Goal: Check status

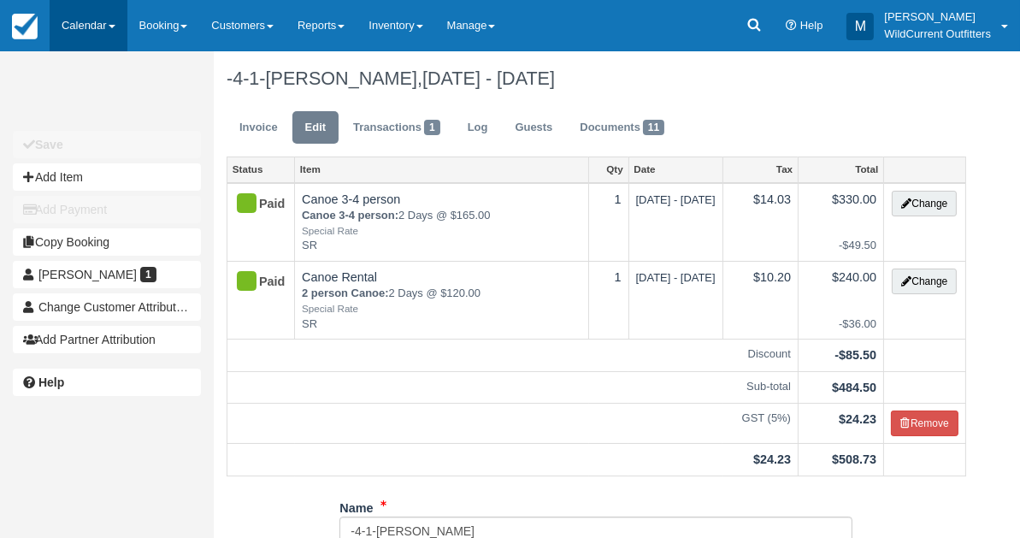
click at [76, 21] on link "Calendar" at bounding box center [89, 25] width 78 height 51
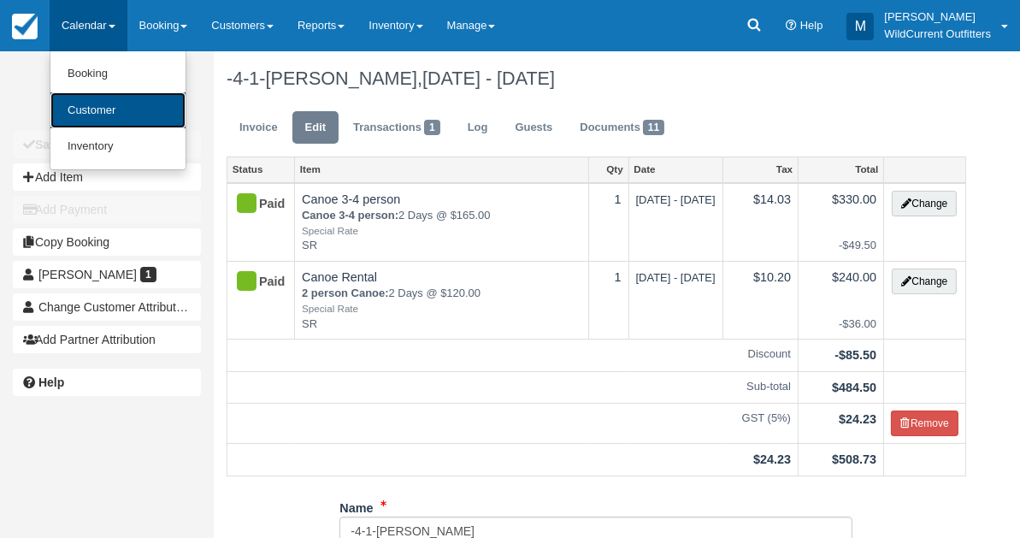
click at [76, 106] on link "Customer" at bounding box center [117, 110] width 135 height 37
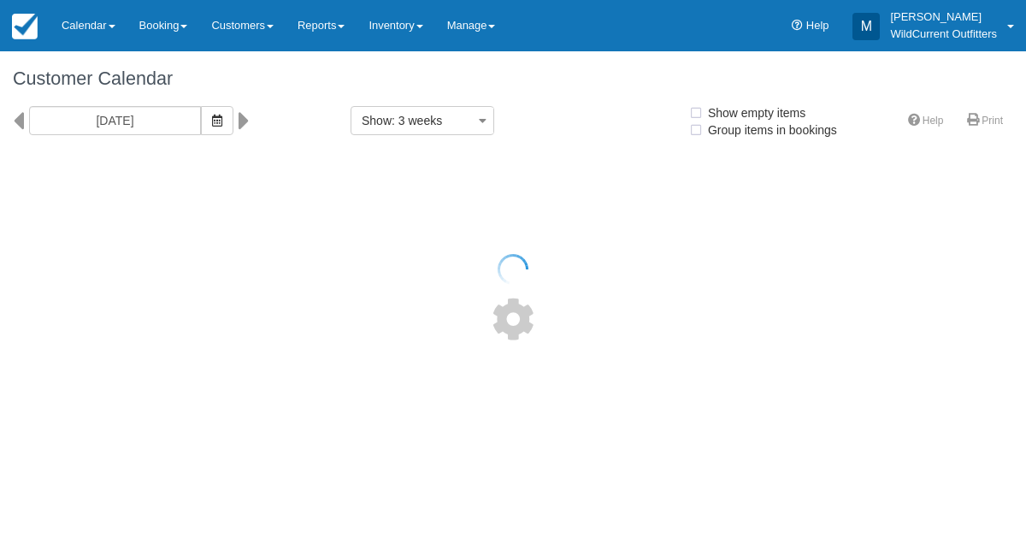
select select
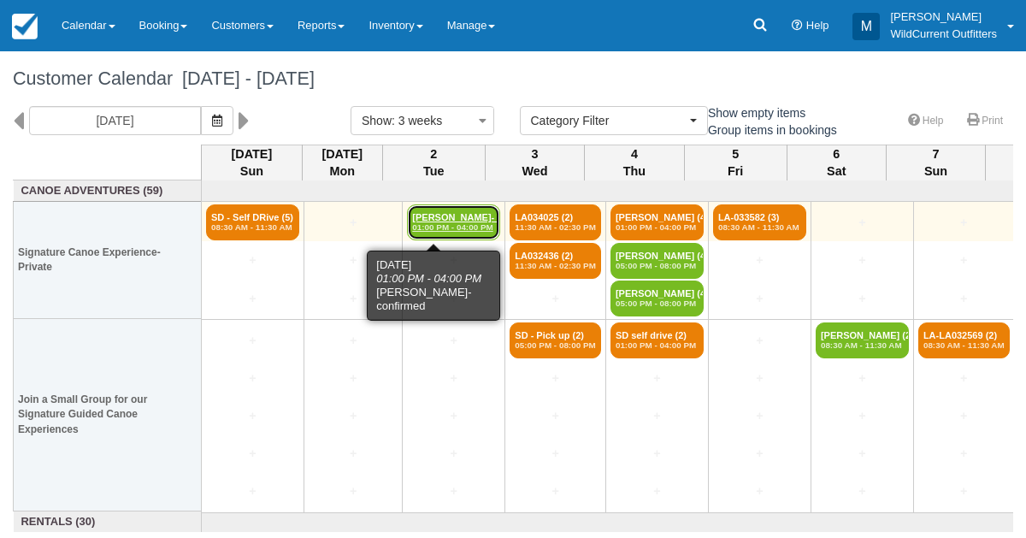
click at [424, 218] on link "Fiona Smith- confirm (3) 01:00 PM - 04:00 PM" at bounding box center [453, 222] width 93 height 36
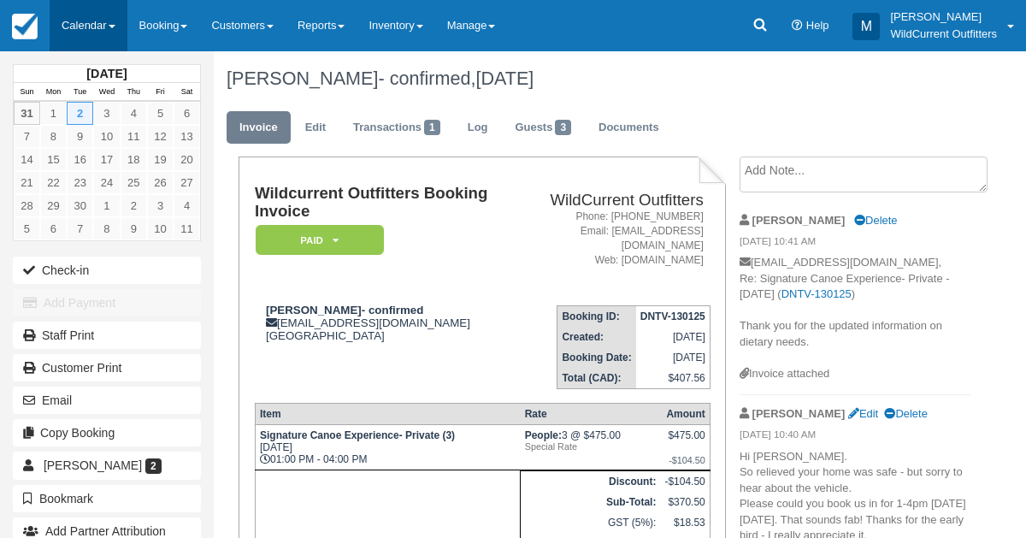
click at [97, 21] on link "Calendar" at bounding box center [89, 25] width 78 height 51
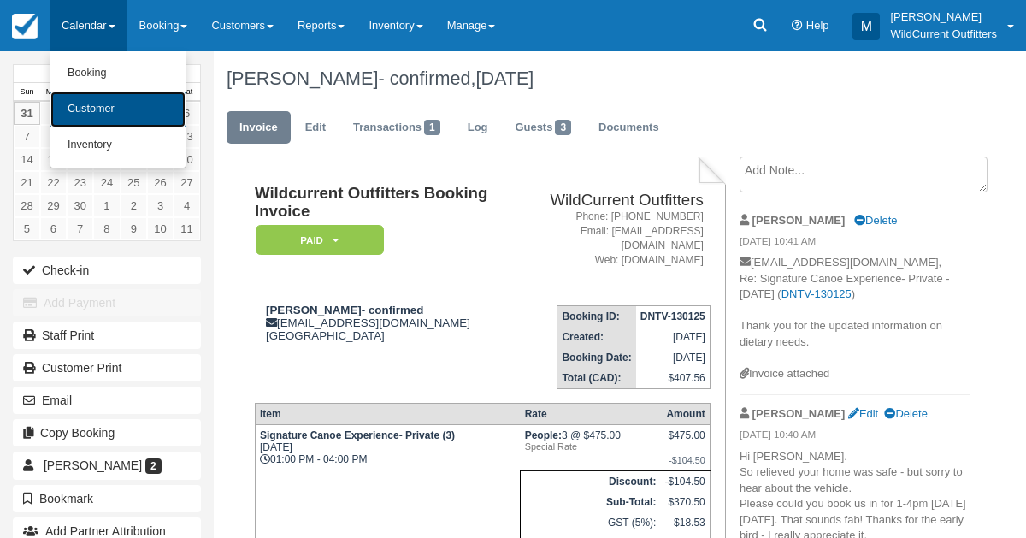
click at [103, 101] on link "Customer" at bounding box center [117, 109] width 135 height 36
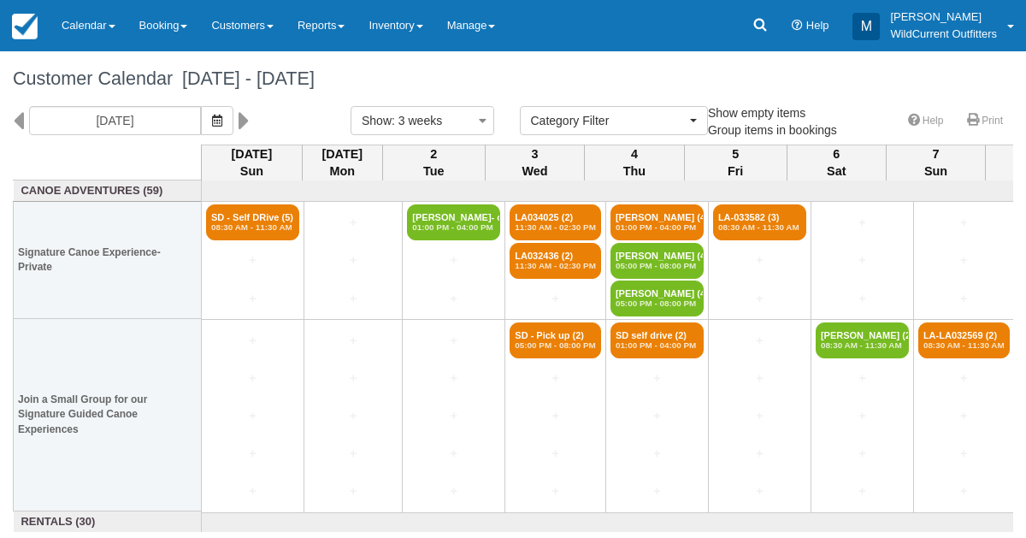
select select
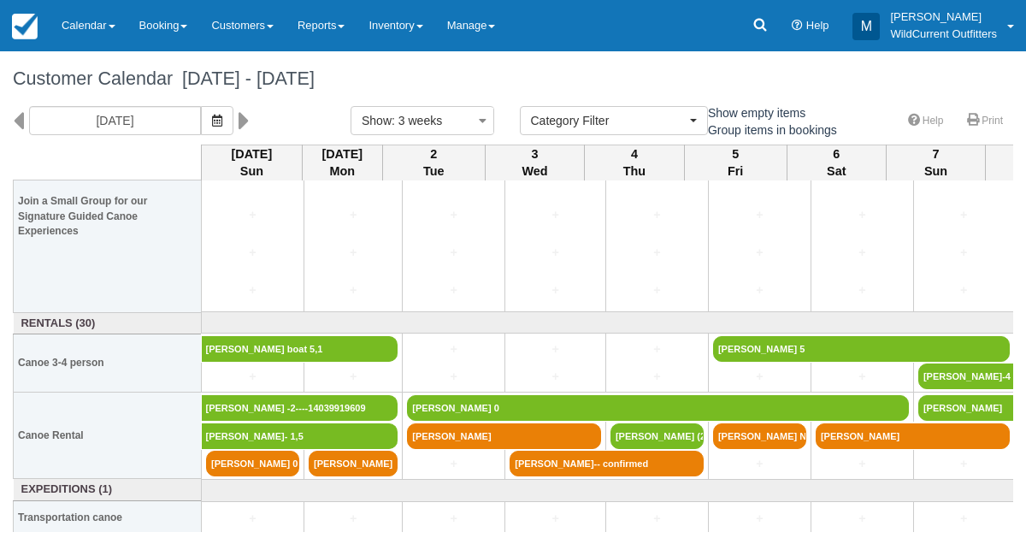
scroll to position [202, 0]
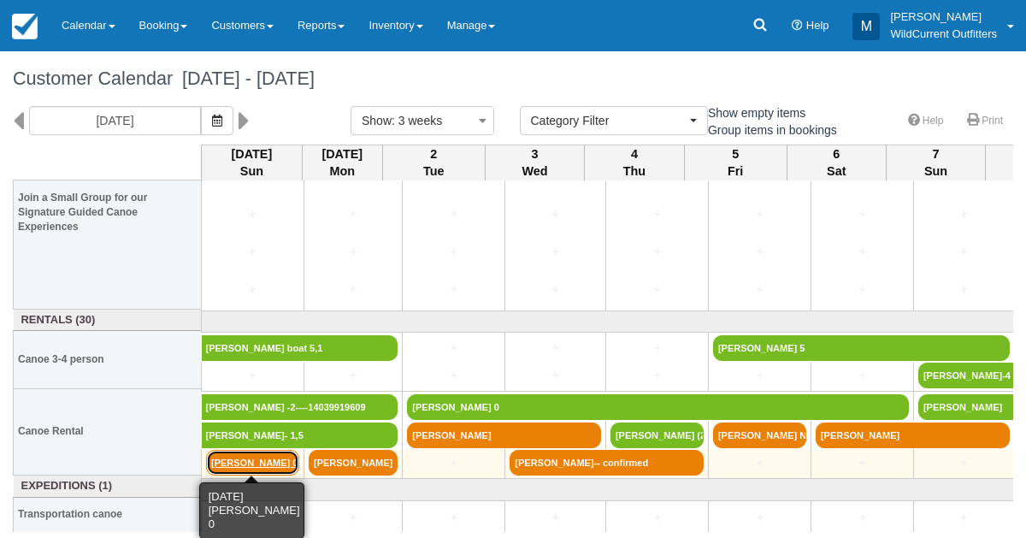
click at [243, 457] on link "Peter De Meyer 0" at bounding box center [252, 463] width 93 height 26
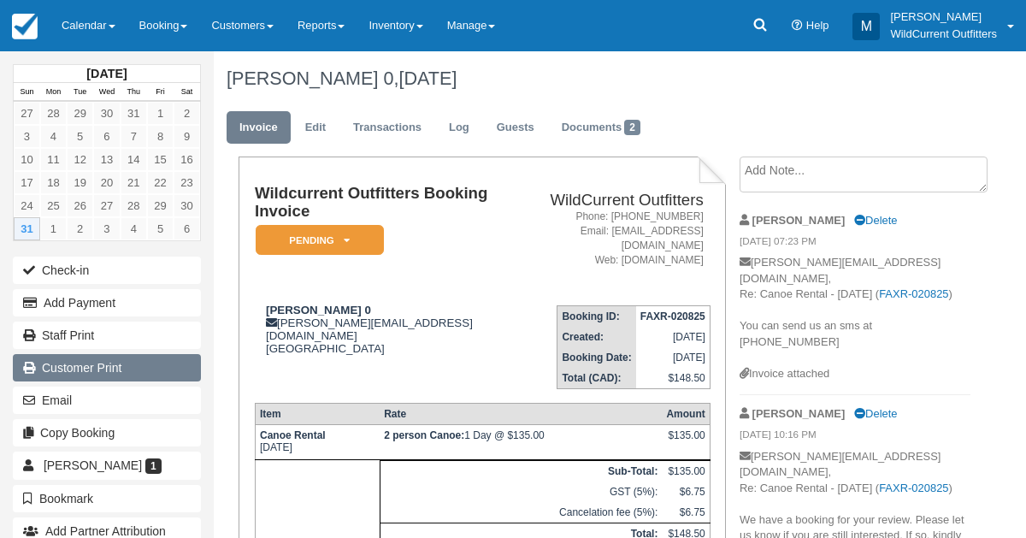
click at [112, 358] on link "Customer Print" at bounding box center [107, 367] width 188 height 27
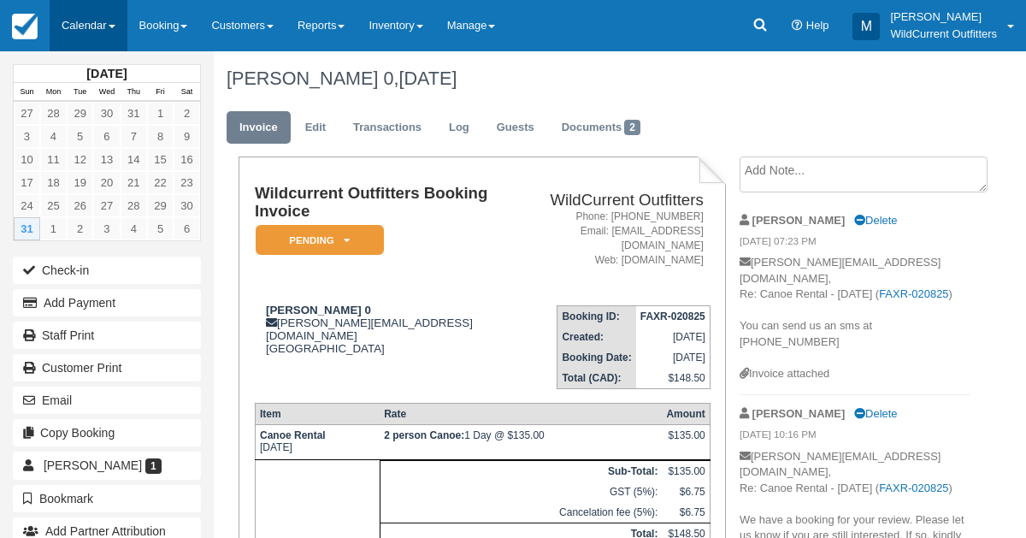
click at [83, 21] on link "Calendar" at bounding box center [89, 25] width 78 height 51
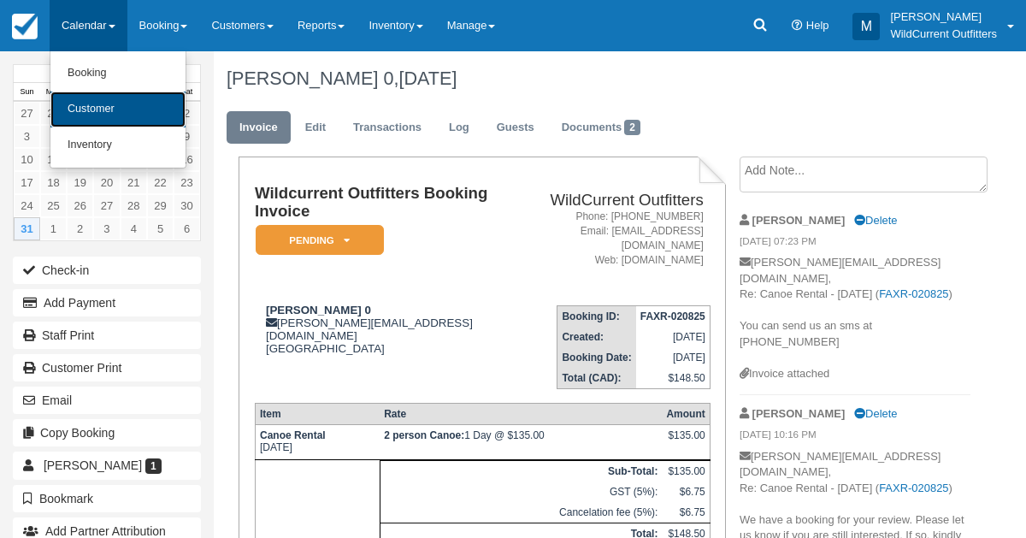
click at [75, 107] on link "Customer" at bounding box center [117, 109] width 135 height 36
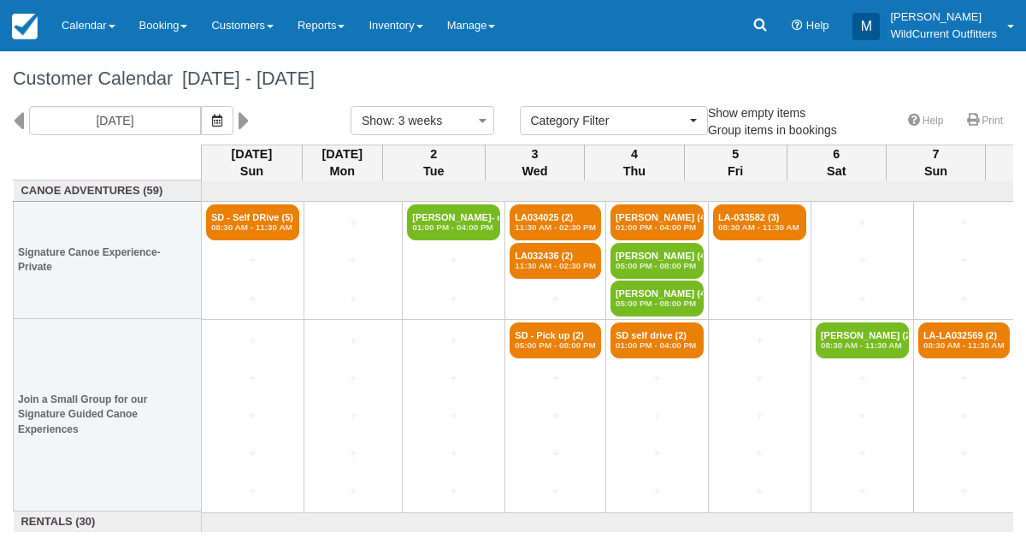
select select
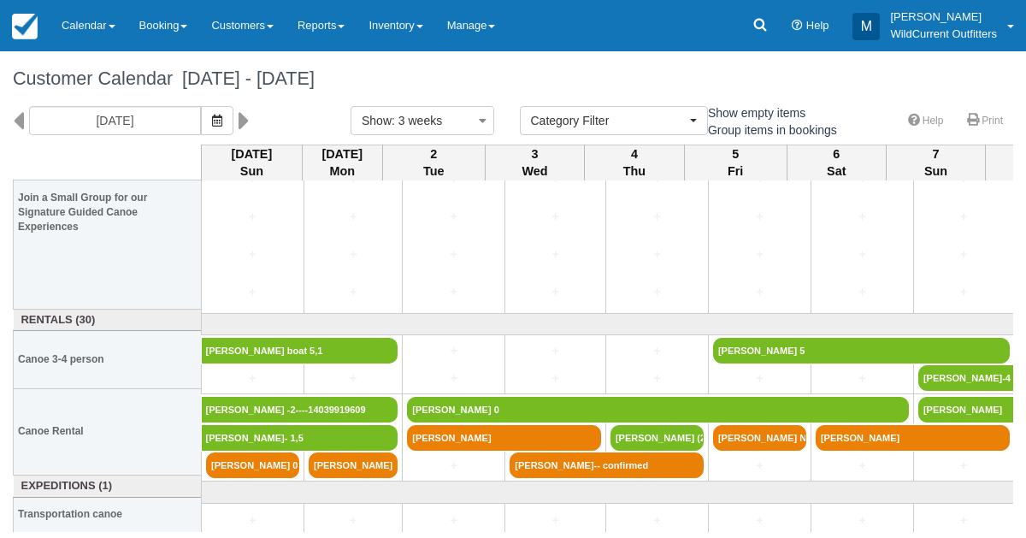
scroll to position [202, 0]
